Goal: Information Seeking & Learning: Learn about a topic

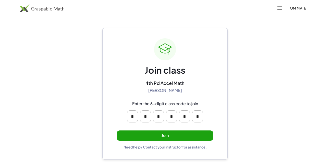
click at [181, 131] on button "Join" at bounding box center [165, 135] width 97 height 10
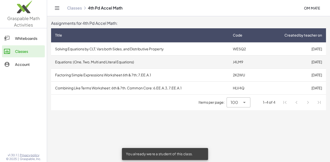
click at [206, 63] on td "Equations: (One, Two, Multi and Literal Equations)" at bounding box center [140, 61] width 178 height 13
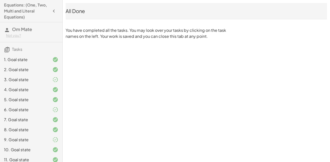
click at [55, 10] on icon "button" at bounding box center [54, 11] width 6 height 6
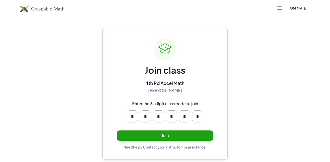
click at [167, 133] on button "Join" at bounding box center [165, 135] width 97 height 10
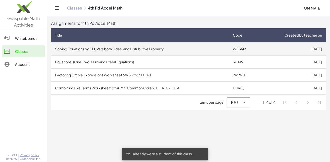
click at [217, 48] on td "Solving Equations by CLT, Vars both Sides, and Distributive Property" at bounding box center [140, 48] width 178 height 13
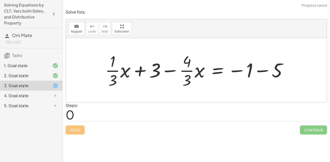
click at [31, 102] on div "5. Goal state" at bounding box center [31, 106] width 62 height 10
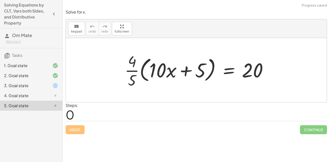
click at [34, 97] on div "4. Goal state" at bounding box center [24, 96] width 40 height 6
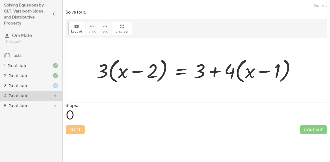
click at [47, 86] on div at bounding box center [51, 86] width 14 height 6
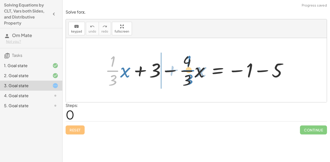
drag, startPoint x: 112, startPoint y: 66, endPoint x: 188, endPoint y: 66, distance: 76.0
click at [188, 66] on div at bounding box center [198, 70] width 191 height 39
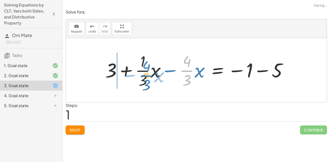
drag, startPoint x: 187, startPoint y: 67, endPoint x: 146, endPoint y: 71, distance: 40.8
click at [146, 71] on div at bounding box center [198, 70] width 191 height 39
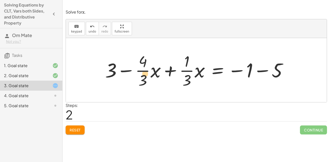
drag, startPoint x: 147, startPoint y: 71, endPoint x: 151, endPoint y: 74, distance: 4.5
click at [151, 74] on div at bounding box center [198, 70] width 191 height 39
click at [150, 76] on div at bounding box center [198, 70] width 191 height 39
drag, startPoint x: 146, startPoint y: 65, endPoint x: 144, endPoint y: 55, distance: 10.0
click at [144, 55] on div at bounding box center [198, 70] width 191 height 39
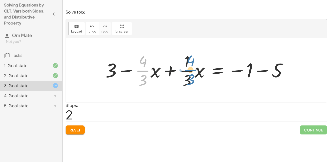
drag, startPoint x: 142, startPoint y: 70, endPoint x: 190, endPoint y: 69, distance: 47.8
click at [190, 69] on div at bounding box center [198, 70] width 191 height 39
drag, startPoint x: 147, startPoint y: 71, endPoint x: 197, endPoint y: 71, distance: 50.0
click at [197, 71] on div at bounding box center [198, 70] width 191 height 39
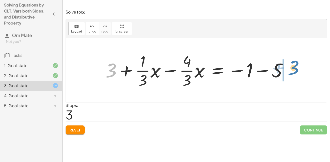
drag, startPoint x: 115, startPoint y: 72, endPoint x: 300, endPoint y: 70, distance: 185.1
click at [300, 70] on div "+ · · 1 · 3 · x + 3 − · · 4 · 3 · x = − 1 − 5 + 3 + · · 1 · 3 · x − · · 4 · 3 ·…" at bounding box center [196, 70] width 261 height 64
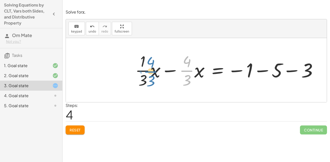
drag, startPoint x: 180, startPoint y: 71, endPoint x: 143, endPoint y: 71, distance: 37.0
click at [143, 71] on div at bounding box center [228, 70] width 191 height 39
drag, startPoint x: 180, startPoint y: 70, endPoint x: 140, endPoint y: 69, distance: 40.5
click at [140, 69] on div at bounding box center [228, 70] width 191 height 39
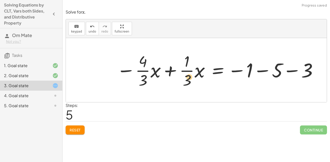
drag, startPoint x: 140, startPoint y: 69, endPoint x: 187, endPoint y: 75, distance: 46.9
click at [187, 75] on div at bounding box center [217, 70] width 206 height 39
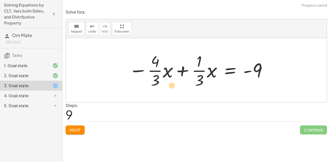
drag, startPoint x: 200, startPoint y: 85, endPoint x: 173, endPoint y: 90, distance: 28.0
click at [173, 90] on div "+ · · 1 · 3 · x + 3 − · · 4 · 3 · x = − 1 − 5 + 3 + · · 1 · 3 · x − · · 4 · 3 ·…" at bounding box center [196, 70] width 150 height 41
drag, startPoint x: 200, startPoint y: 84, endPoint x: 159, endPoint y: 84, distance: 41.0
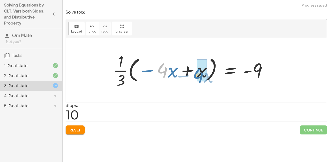
drag, startPoint x: 164, startPoint y: 68, endPoint x: 203, endPoint y: 73, distance: 38.8
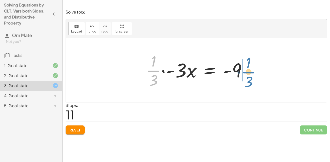
drag, startPoint x: 151, startPoint y: 69, endPoint x: 245, endPoint y: 70, distance: 94.5
click at [245, 70] on div at bounding box center [197, 70] width 109 height 39
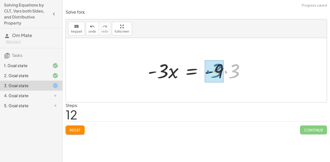
drag, startPoint x: 233, startPoint y: 72, endPoint x: 215, endPoint y: 71, distance: 17.5
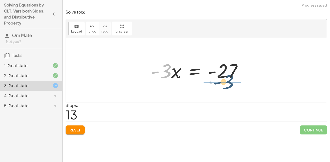
drag, startPoint x: 163, startPoint y: 75, endPoint x: 225, endPoint y: 86, distance: 63.5
click at [225, 86] on div "+ · · 1 · 3 · x + 3 − · · 4 · 3 · x = − 1 − 5 + 3 + · · 1 · 3 · x − · · 4 · 3 ·…" at bounding box center [196, 70] width 261 height 64
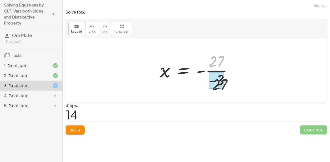
drag, startPoint x: 227, startPoint y: 61, endPoint x: 229, endPoint y: 87, distance: 25.9
click at [229, 87] on div at bounding box center [197, 70] width 81 height 39
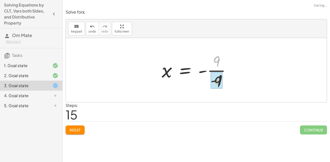
drag, startPoint x: 216, startPoint y: 59, endPoint x: 216, endPoint y: 84, distance: 25.5
drag, startPoint x: 201, startPoint y: 73, endPoint x: 209, endPoint y: 73, distance: 8.0
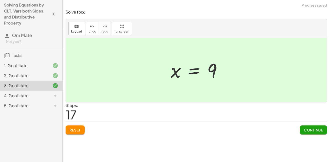
click at [313, 133] on button "Continue" at bounding box center [313, 129] width 27 height 9
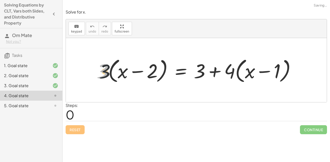
drag, startPoint x: 103, startPoint y: 69, endPoint x: 119, endPoint y: 72, distance: 17.0
click at [119, 72] on div at bounding box center [198, 70] width 208 height 29
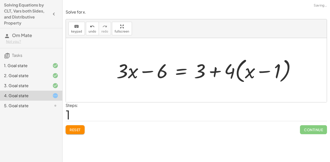
click at [186, 70] on div at bounding box center [208, 70] width 188 height 29
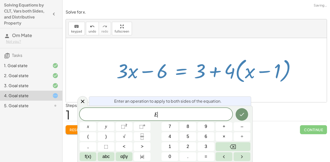
scroll to position [0, 0]
click at [191, 70] on div at bounding box center [208, 70] width 188 height 29
click at [83, 100] on icon at bounding box center [83, 102] width 4 height 4
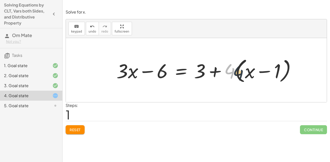
drag, startPoint x: 234, startPoint y: 70, endPoint x: 245, endPoint y: 72, distance: 10.5
click at [245, 72] on div at bounding box center [208, 70] width 188 height 29
drag, startPoint x: 229, startPoint y: 71, endPoint x: 260, endPoint y: 81, distance: 33.0
click at [260, 81] on div at bounding box center [208, 70] width 188 height 29
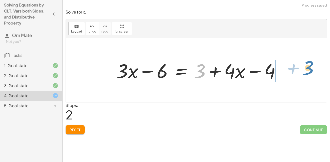
drag, startPoint x: 204, startPoint y: 74, endPoint x: 311, endPoint y: 71, distance: 106.6
click at [311, 71] on div "· 3 · ( + x − 2 ) = + 3 + · 4 · ( + x − 1 ) + · 3 · x − · 3 · 2 = + 3 + · 4 · (…" at bounding box center [196, 70] width 261 height 64
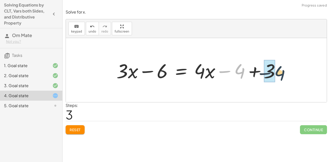
drag, startPoint x: 239, startPoint y: 72, endPoint x: 272, endPoint y: 72, distance: 33.3
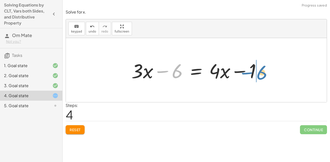
drag, startPoint x: 160, startPoint y: 71, endPoint x: 245, endPoint y: 72, distance: 84.5
click at [245, 72] on div at bounding box center [198, 70] width 138 height 26
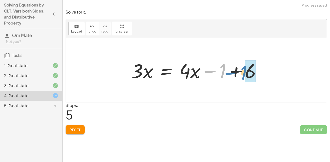
drag, startPoint x: 246, startPoint y: 72, endPoint x: 281, endPoint y: 71, distance: 35.5
click at [281, 71] on div "· 3 · ( + x − 2 ) = + 3 + · 4 · ( + x − 1 ) + · 3 · x − · 3 · 2 = + 3 + · 4 · (…" at bounding box center [196, 70] width 261 height 64
drag, startPoint x: 218, startPoint y: 71, endPoint x: 244, endPoint y: 72, distance: 25.8
click at [244, 72] on div at bounding box center [198, 70] width 138 height 26
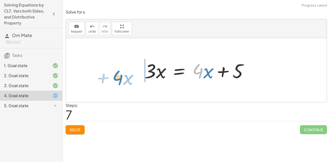
drag, startPoint x: 195, startPoint y: 77, endPoint x: 132, endPoint y: 81, distance: 62.9
click at [132, 81] on div "· 3 · ( + x − 2 ) = + 3 + · 4 · ( + x − 1 ) + · 3 · x − · 3 · 2 = + 3 + · 4 · (…" at bounding box center [196, 70] width 261 height 64
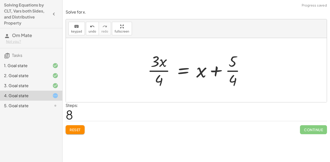
click at [72, 132] on span "Reset" at bounding box center [75, 129] width 11 height 5
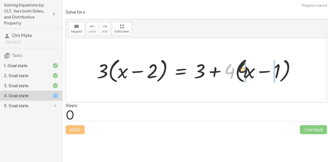
drag, startPoint x: 233, startPoint y: 76, endPoint x: 265, endPoint y: 74, distance: 32.3
click at [265, 74] on div at bounding box center [198, 70] width 208 height 29
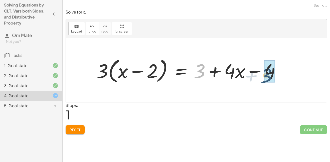
drag, startPoint x: 205, startPoint y: 71, endPoint x: 281, endPoint y: 72, distance: 76.3
click at [281, 72] on div at bounding box center [190, 70] width 192 height 29
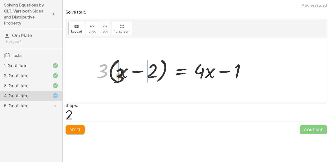
drag, startPoint x: 101, startPoint y: 72, endPoint x: 125, endPoint y: 76, distance: 25.0
click at [125, 76] on div at bounding box center [173, 70] width 158 height 29
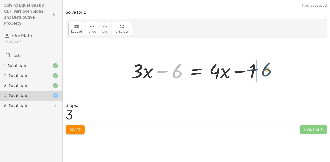
drag, startPoint x: 177, startPoint y: 76, endPoint x: 268, endPoint y: 73, distance: 91.4
click at [268, 73] on div "· 3 · ( + x − 2 ) = + 3 + · 4 · ( + x − 1 ) · 3 · ( + x − 2 ) = + 3 + · 4 · x −…" at bounding box center [196, 70] width 144 height 28
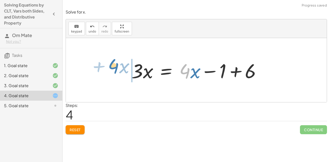
drag, startPoint x: 213, startPoint y: 73, endPoint x: 142, endPoint y: 68, distance: 71.0
click at [142, 68] on div at bounding box center [198, 70] width 138 height 26
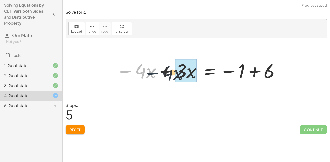
drag, startPoint x: 106, startPoint y: 76, endPoint x: 140, endPoint y: 78, distance: 34.6
click at [140, 78] on div at bounding box center [198, 70] width 169 height 26
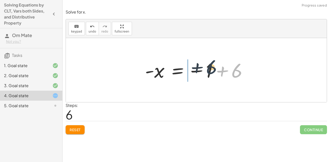
drag, startPoint x: 238, startPoint y: 73, endPoint x: 213, endPoint y: 70, distance: 25.8
click at [209, 69] on div at bounding box center [197, 70] width 111 height 25
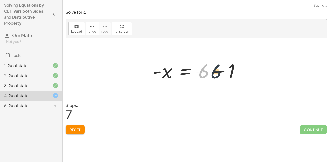
drag, startPoint x: 206, startPoint y: 70, endPoint x: 238, endPoint y: 71, distance: 32.0
click at [238, 71] on div at bounding box center [198, 70] width 96 height 26
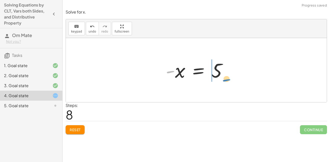
drag, startPoint x: 168, startPoint y: 71, endPoint x: 222, endPoint y: 79, distance: 54.1
click at [222, 79] on div at bounding box center [198, 70] width 70 height 25
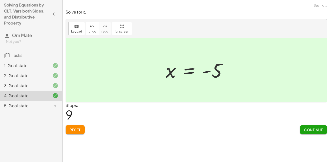
click at [0, 0] on div "Solve for x. keyboard keypad undo undo redo redo fullscreen · 3 · ( + x − 2 ) =…" at bounding box center [0, 0] width 0 height 0
click at [320, 134] on button "Continue" at bounding box center [313, 129] width 27 height 9
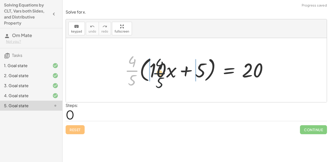
drag, startPoint x: 129, startPoint y: 73, endPoint x: 159, endPoint y: 75, distance: 30.1
click at [159, 75] on div at bounding box center [198, 70] width 152 height 39
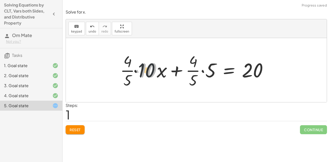
drag, startPoint x: 145, startPoint y: 72, endPoint x: 128, endPoint y: 71, distance: 17.5
click at [128, 71] on div at bounding box center [196, 70] width 156 height 39
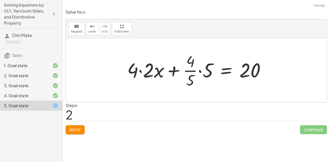
click at [129, 71] on div at bounding box center [198, 70] width 147 height 39
click at [82, 131] on button "Reset" at bounding box center [75, 129] width 19 height 9
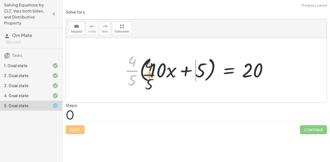
drag, startPoint x: 133, startPoint y: 68, endPoint x: 157, endPoint y: 74, distance: 24.4
click at [157, 74] on div at bounding box center [198, 70] width 152 height 39
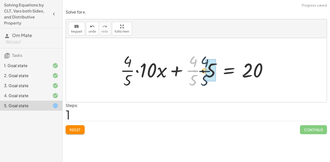
drag, startPoint x: 195, startPoint y: 70, endPoint x: 207, endPoint y: 70, distance: 12.3
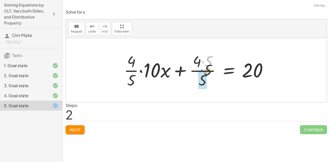
drag, startPoint x: 205, startPoint y: 61, endPoint x: 204, endPoint y: 74, distance: 13.6
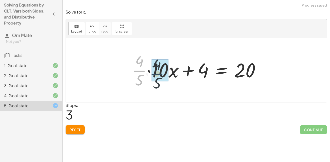
drag, startPoint x: 140, startPoint y: 71, endPoint x: 159, endPoint y: 74, distance: 18.7
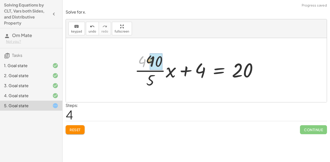
drag, startPoint x: 143, startPoint y: 65, endPoint x: 154, endPoint y: 64, distance: 11.1
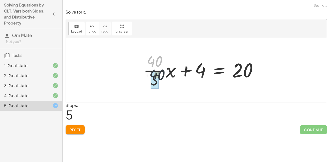
drag, startPoint x: 152, startPoint y: 64, endPoint x: 155, endPoint y: 81, distance: 17.4
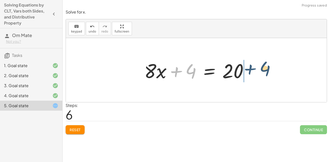
drag, startPoint x: 183, startPoint y: 75, endPoint x: 257, endPoint y: 72, distance: 74.6
click at [257, 72] on div "· · 4 · 5 · ( + · 10 · x + 5 ) = 20 + · · [DATE] · x + · · 4 · 5 · 5 = 20 + · ·…" at bounding box center [196, 70] width 261 height 64
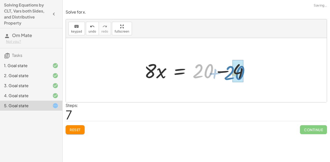
drag, startPoint x: 235, startPoint y: 74, endPoint x: 268, endPoint y: 76, distance: 33.6
click at [268, 76] on div "· · 4 · 5 · ( + · 10 · x + 5 ) = 20 + · · [DATE] · x + · · 4 · 5 · 5 = 20 + · ·…" at bounding box center [196, 70] width 261 height 64
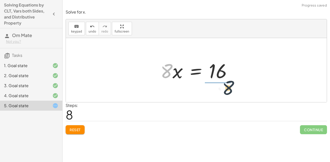
drag, startPoint x: 164, startPoint y: 72, endPoint x: 229, endPoint y: 90, distance: 67.5
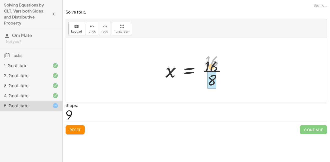
drag, startPoint x: 222, startPoint y: 62, endPoint x: 220, endPoint y: 74, distance: 12.2
click at [220, 74] on div at bounding box center [198, 70] width 70 height 39
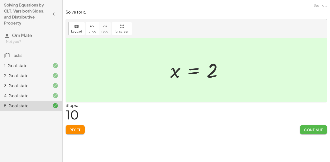
click at [304, 128] on span "Continue" at bounding box center [313, 129] width 19 height 5
